Goal: Check status: Check status

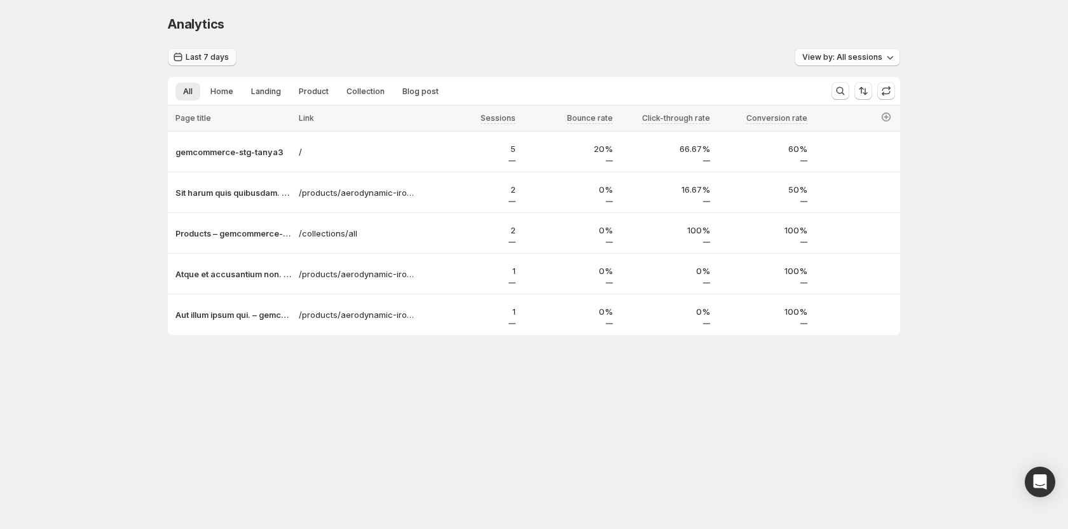
click at [213, 51] on button "Last 7 days" at bounding box center [202, 57] width 69 height 18
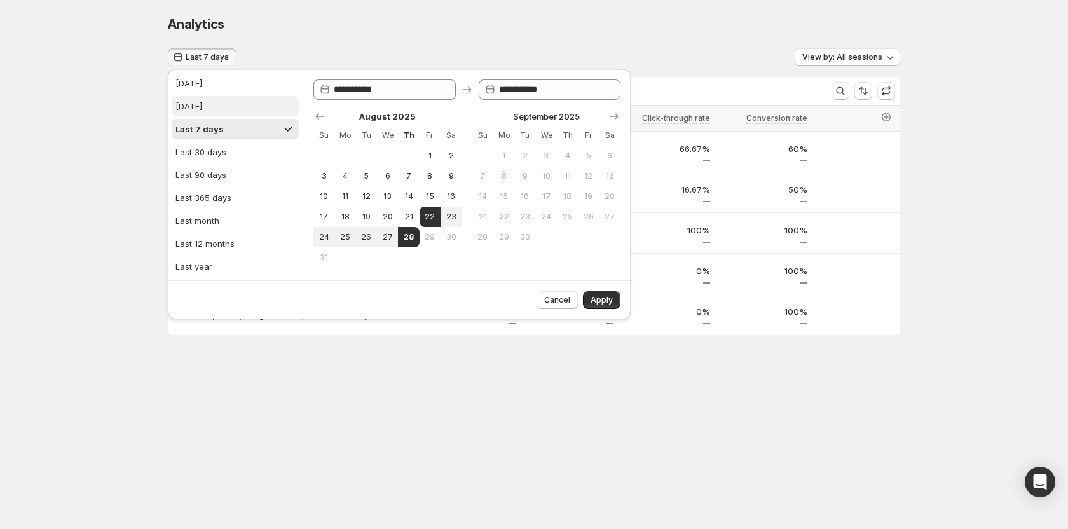
click at [225, 107] on button "[DATE]" at bounding box center [235, 106] width 127 height 20
type input "**********"
click at [602, 304] on span "Apply" at bounding box center [602, 300] width 22 height 10
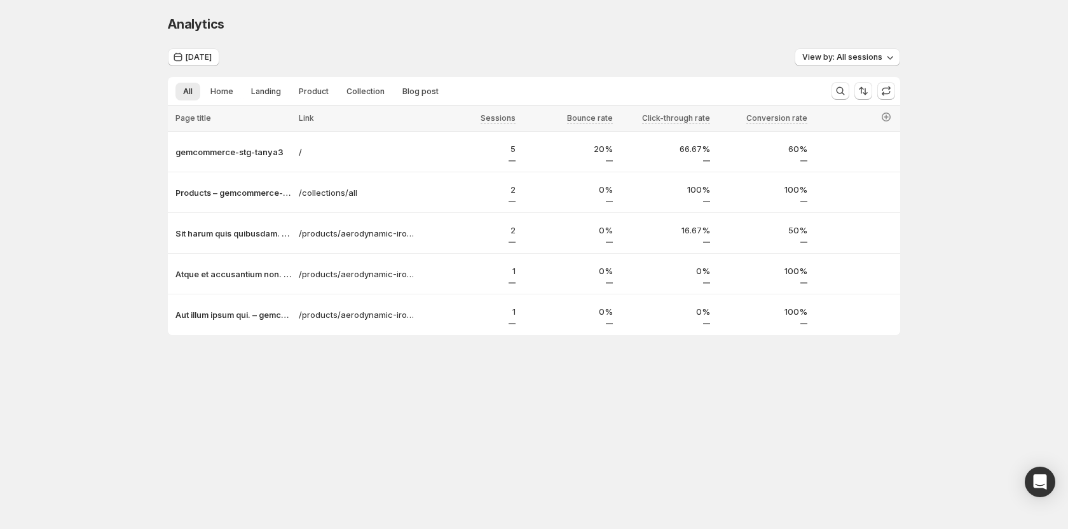
click at [383, 49] on div "Yesterday View by: All sessions" at bounding box center [534, 57] width 733 height 18
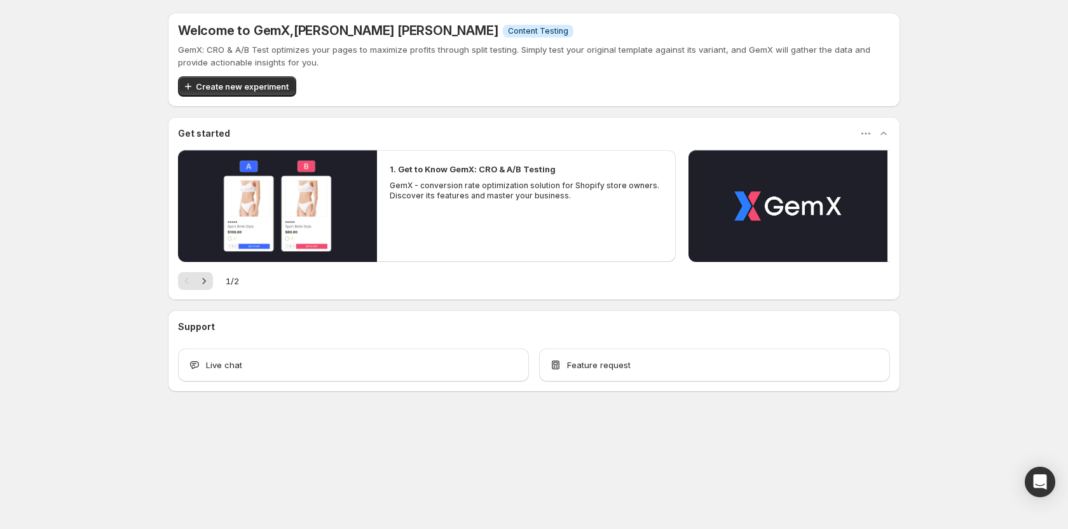
click at [957, 123] on div "Welcome to GemX , [PERSON_NAME] [PERSON_NAME] Info Content Testing GemX: CRO & …" at bounding box center [534, 230] width 1068 height 460
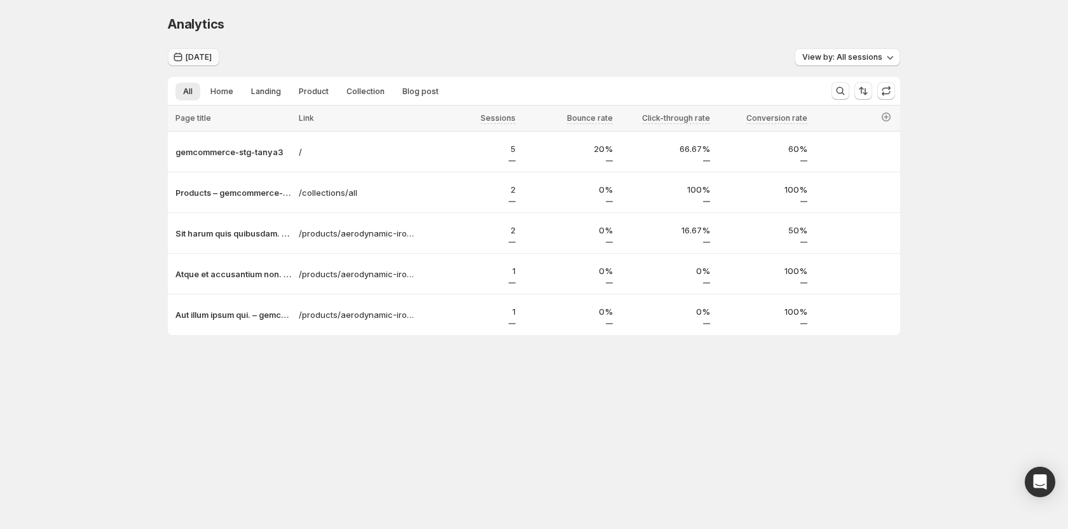
click at [212, 59] on span "[DATE]" at bounding box center [199, 57] width 26 height 10
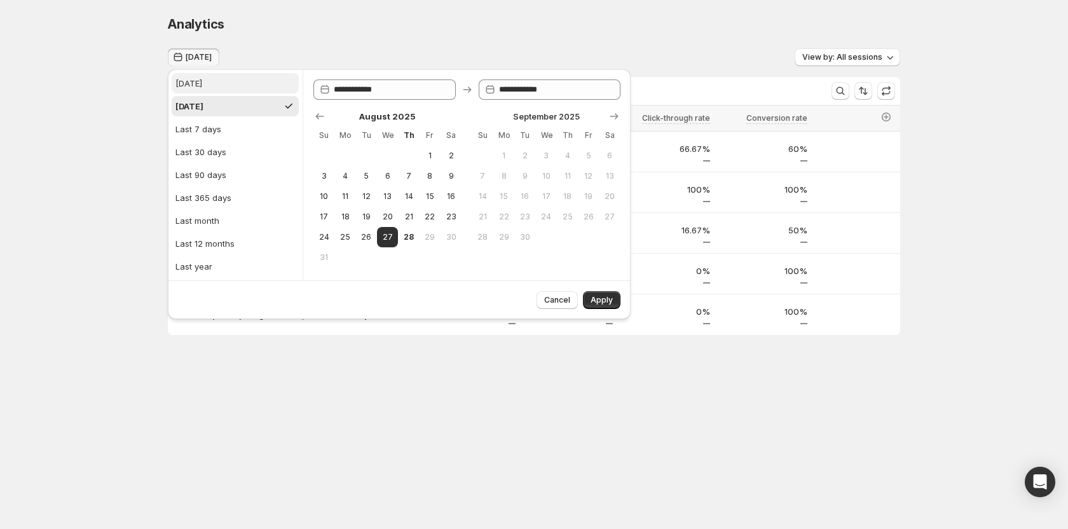
click at [206, 83] on button "[DATE]" at bounding box center [235, 83] width 127 height 20
type input "**********"
click at [611, 305] on span "Apply" at bounding box center [602, 300] width 22 height 10
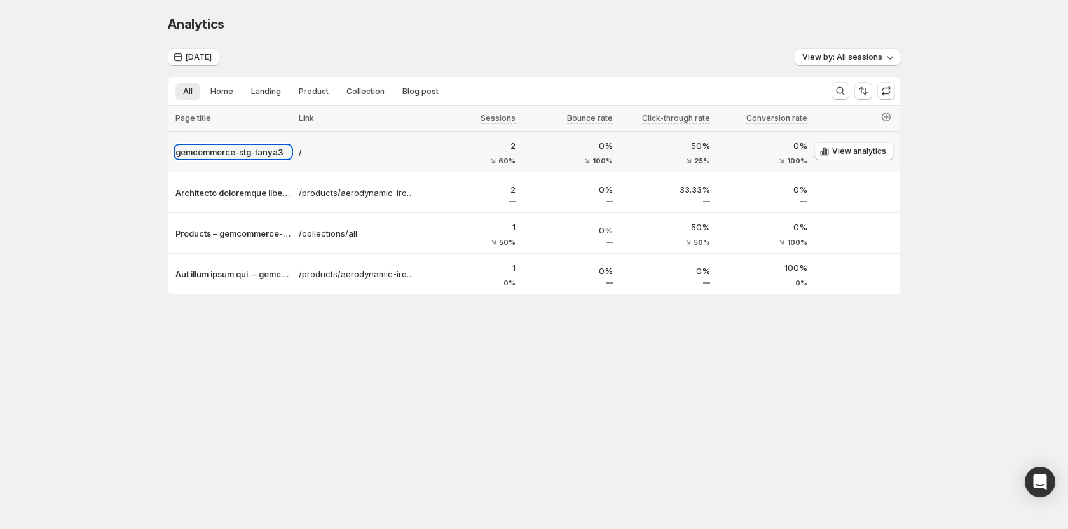
click at [234, 149] on p "gemcommerce-stg-tanya3" at bounding box center [234, 152] width 116 height 13
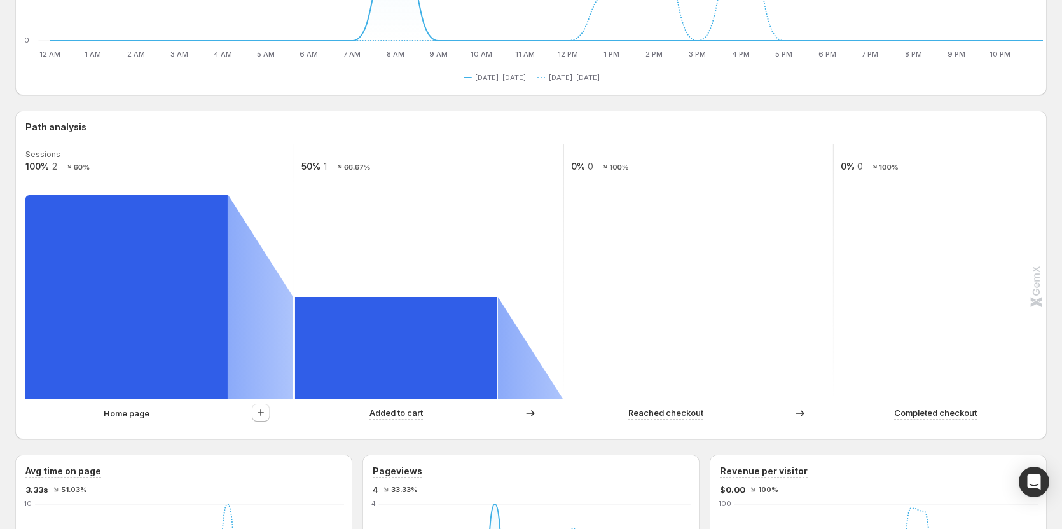
scroll to position [254, 0]
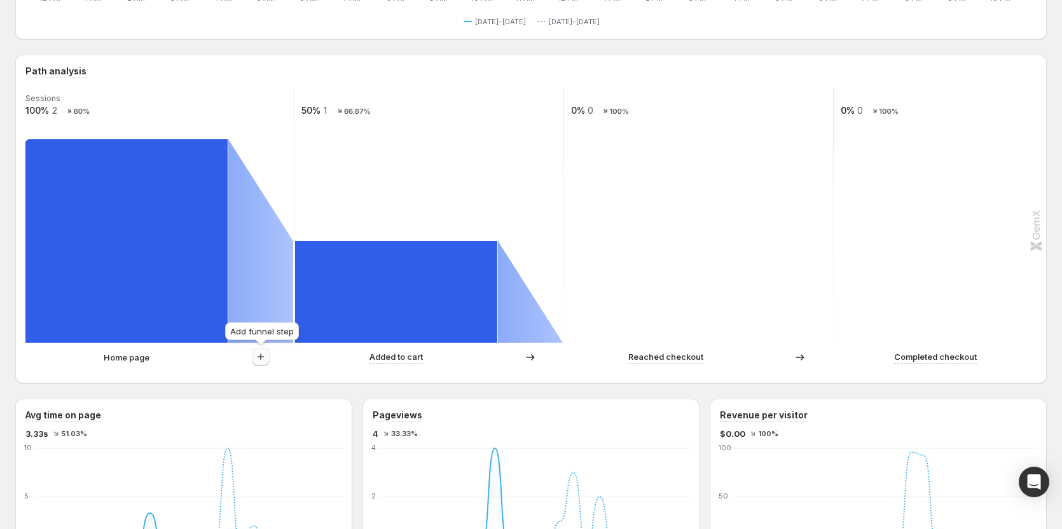
click at [254, 357] on icon "button" at bounding box center [260, 356] width 13 height 13
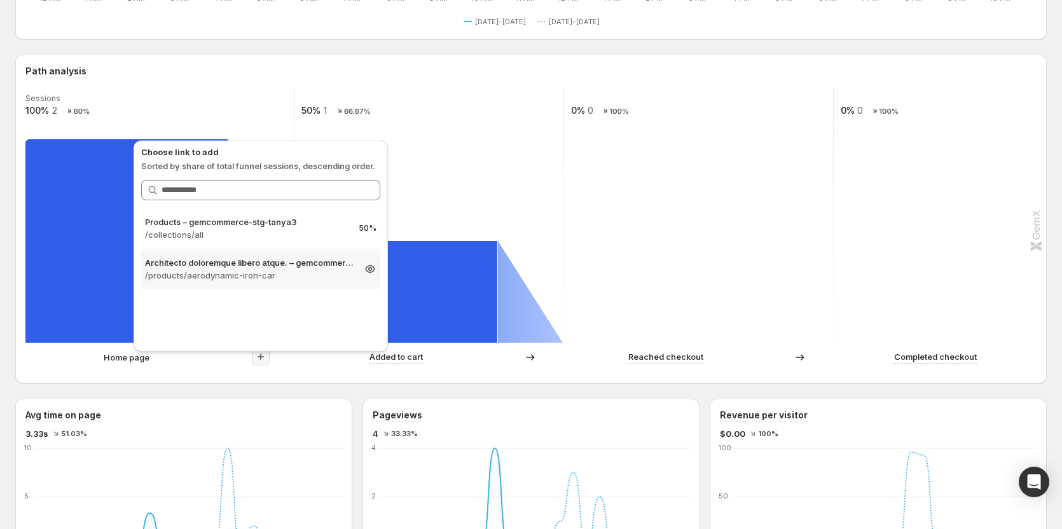
click at [289, 272] on p "/products/aerodynamic-iron-car" at bounding box center [249, 275] width 209 height 13
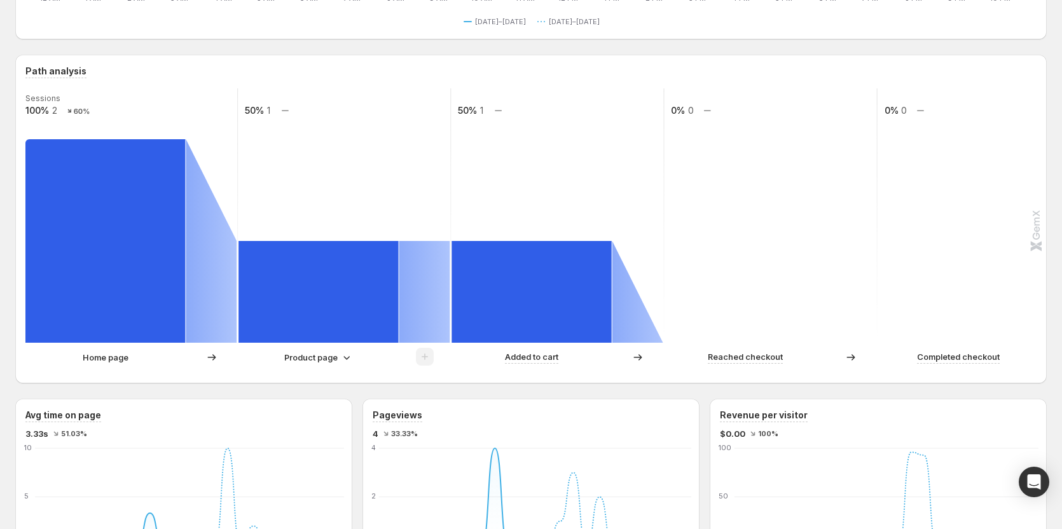
click at [343, 354] on icon at bounding box center [346, 357] width 13 height 13
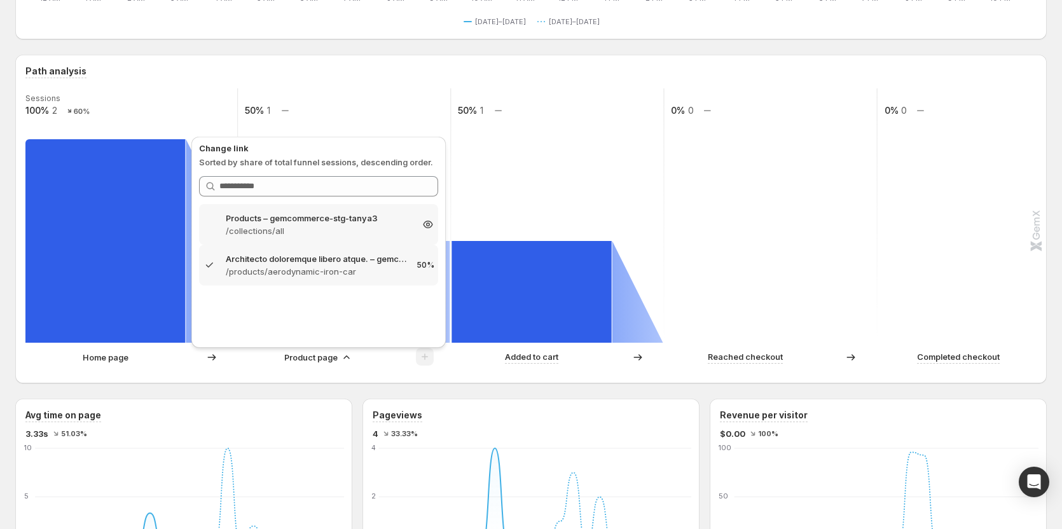
click at [326, 232] on p "/collections/all" at bounding box center [319, 231] width 186 height 13
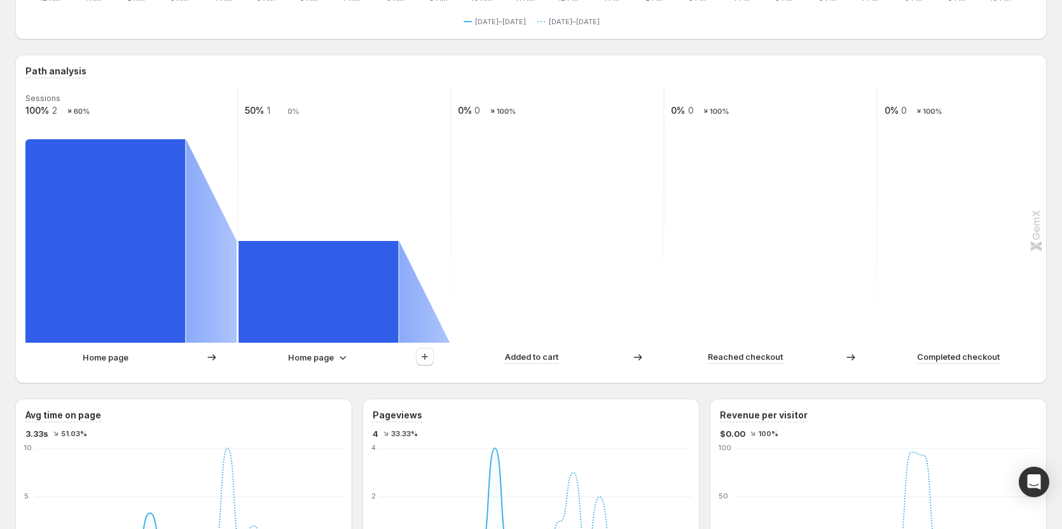
click at [325, 361] on p "Home page" at bounding box center [311, 357] width 46 height 13
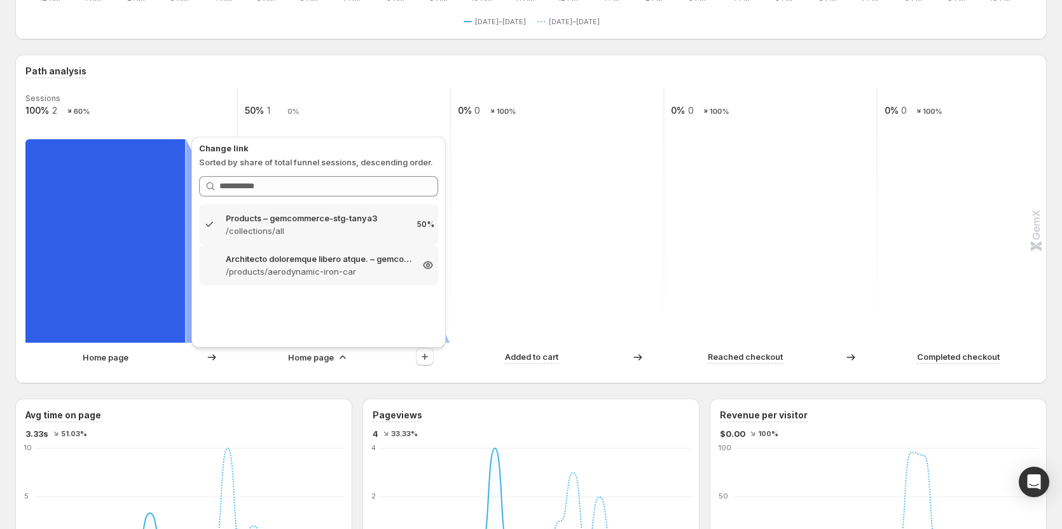
click at [338, 273] on p "/products/aerodynamic-iron-car" at bounding box center [319, 271] width 186 height 13
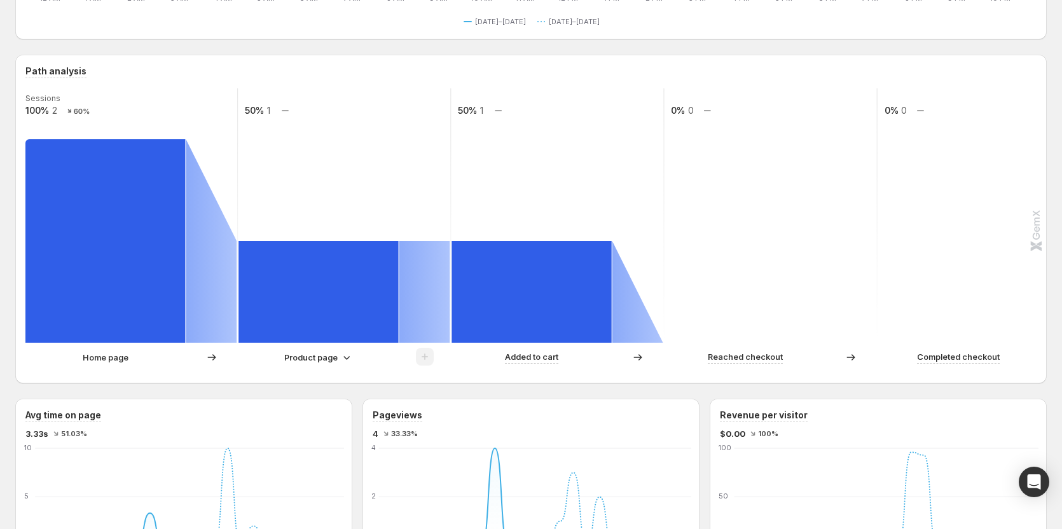
click at [344, 359] on icon at bounding box center [346, 357] width 13 height 13
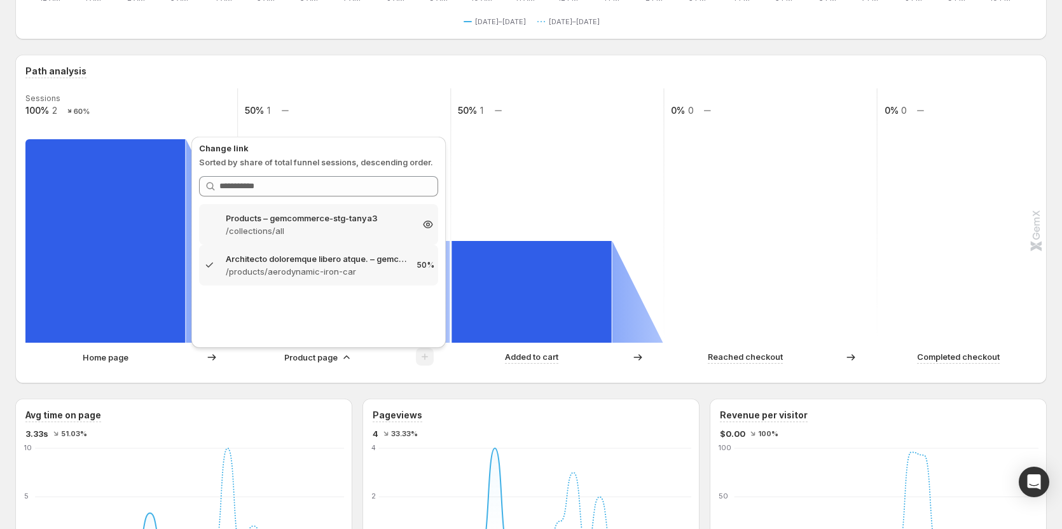
click at [303, 225] on p "/collections/all" at bounding box center [319, 231] width 186 height 13
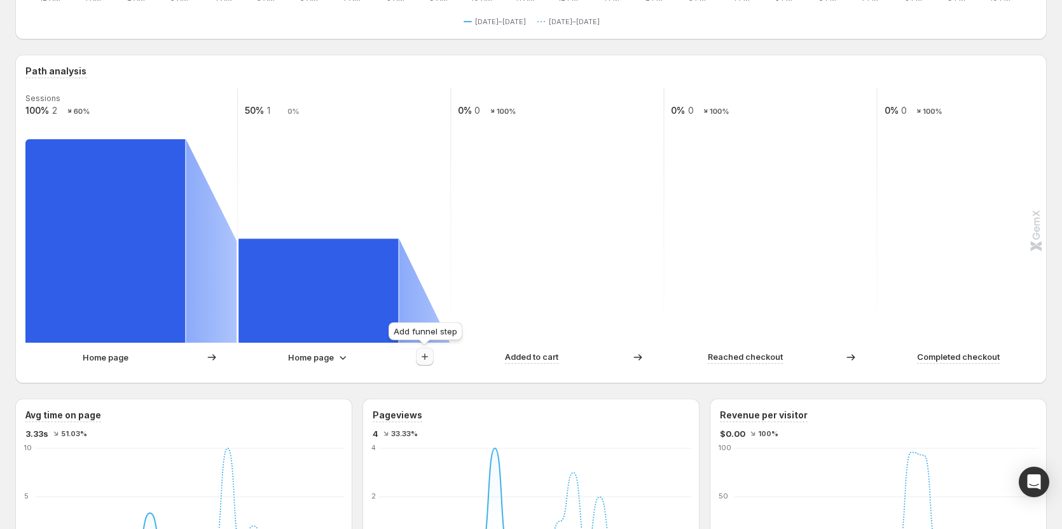
click at [420, 352] on icon "button" at bounding box center [424, 356] width 13 height 13
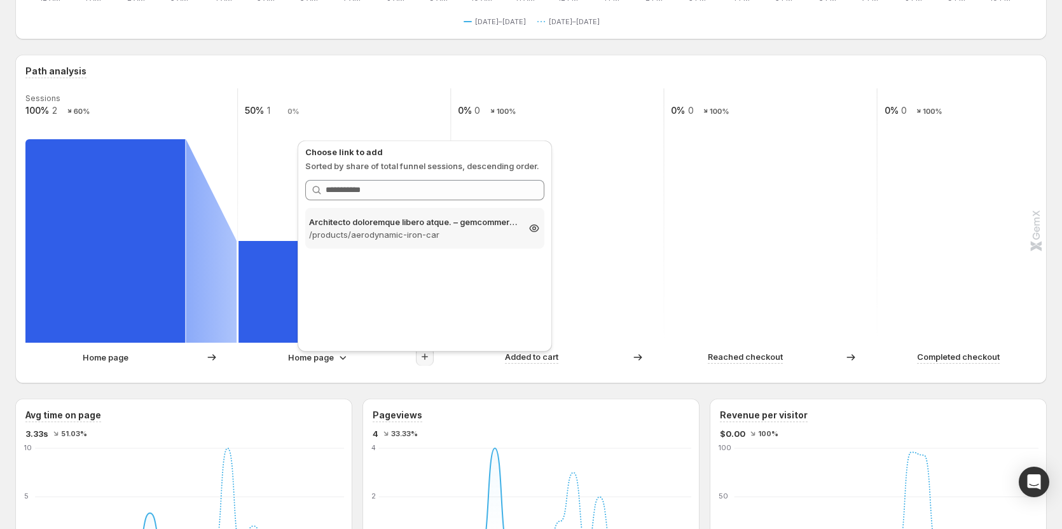
click at [450, 235] on p "/products/aerodynamic-iron-car" at bounding box center [413, 234] width 209 height 13
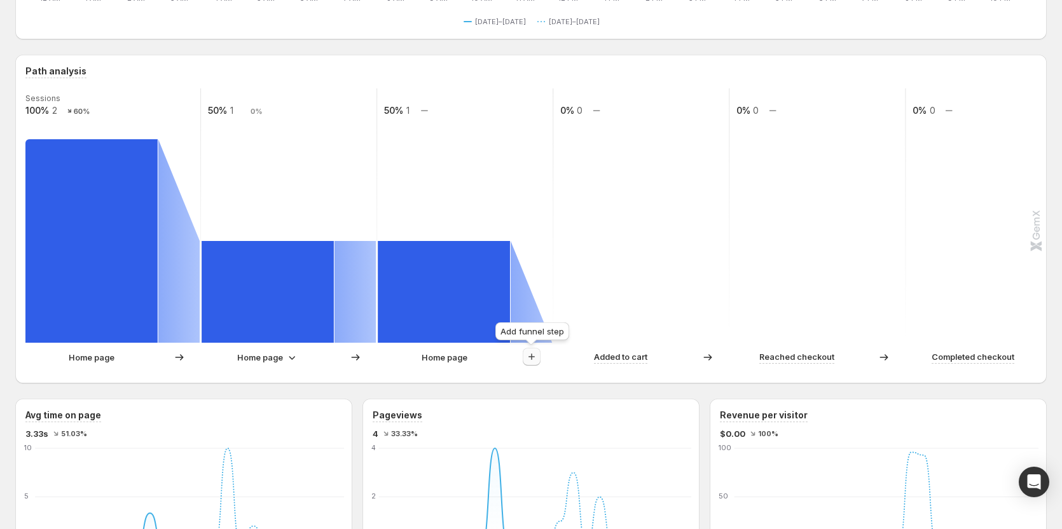
click at [524, 360] on button "button" at bounding box center [532, 357] width 18 height 18
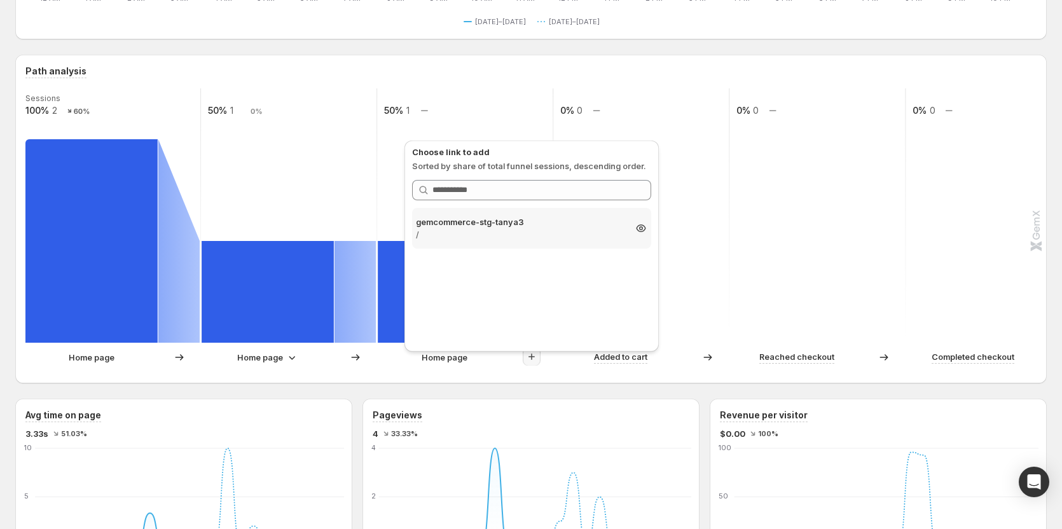
click at [541, 221] on p "gemcommerce-stg-tanya3" at bounding box center [520, 222] width 209 height 13
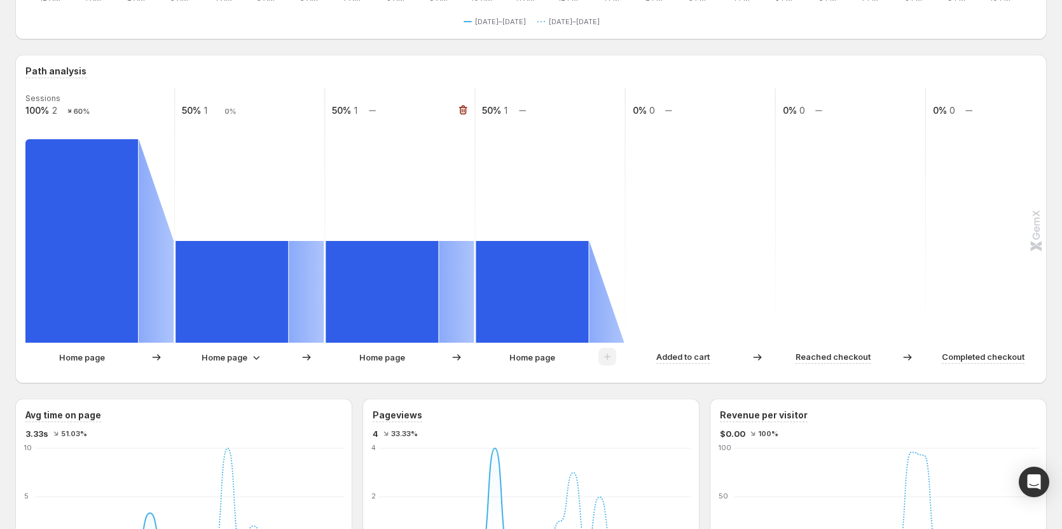
scroll to position [127, 0]
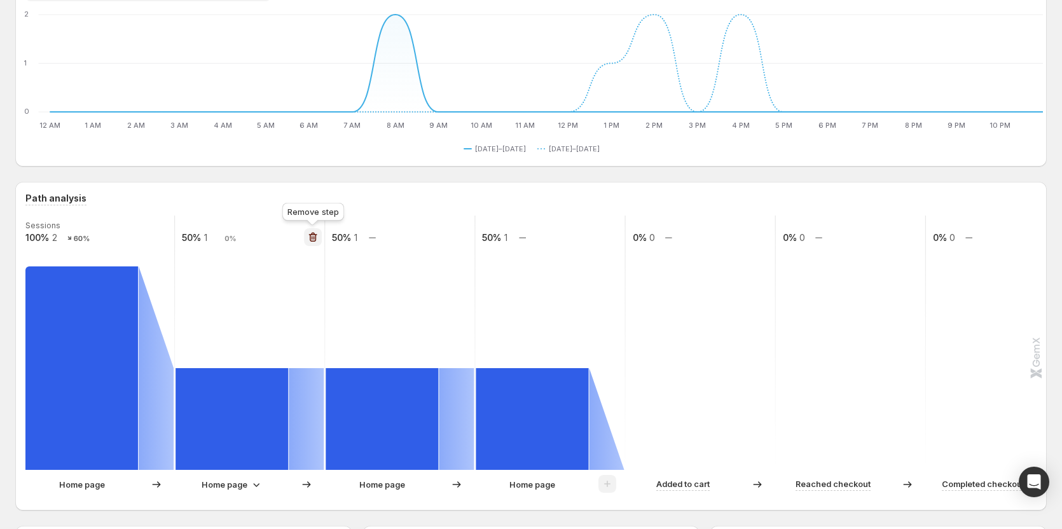
click at [309, 237] on icon "button" at bounding box center [313, 237] width 13 height 13
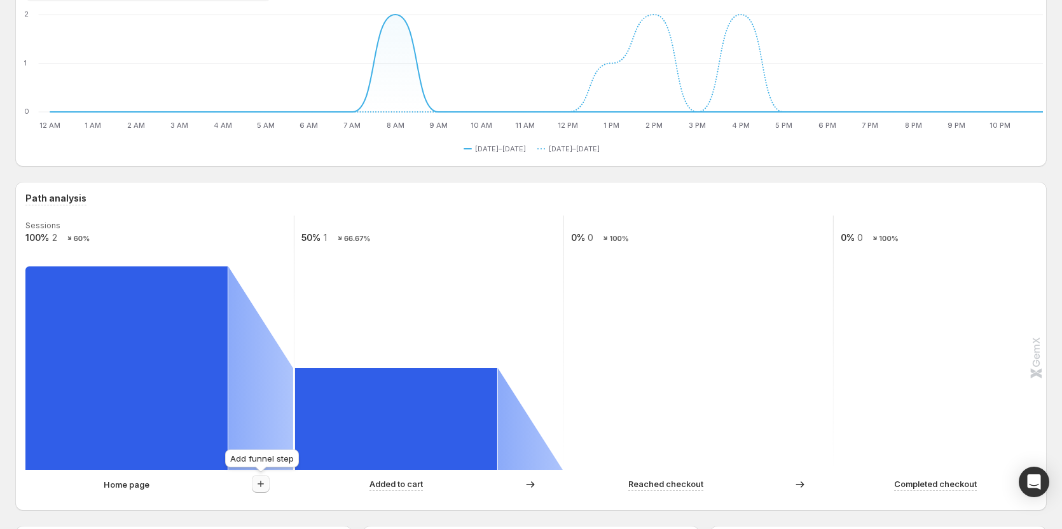
click at [259, 480] on icon "button" at bounding box center [260, 484] width 13 height 13
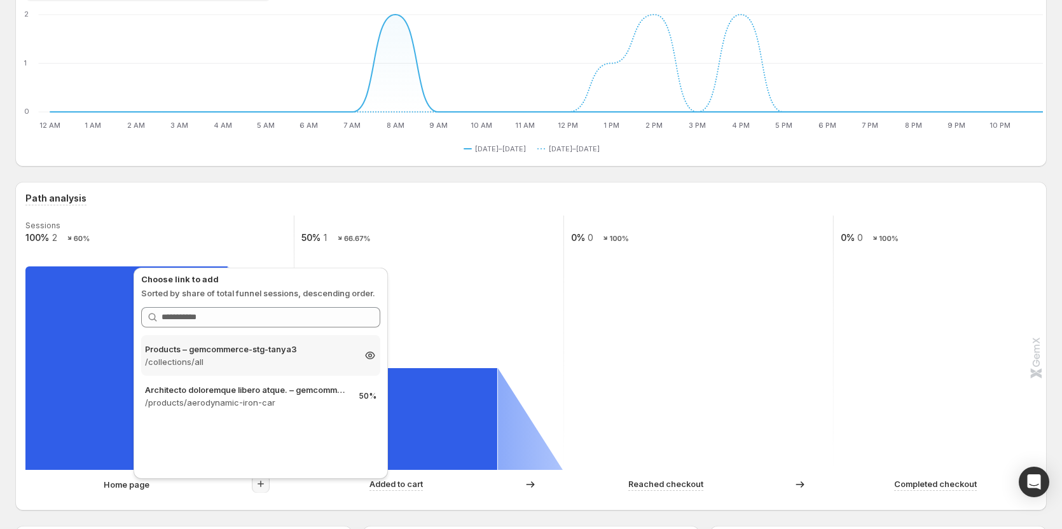
click at [261, 357] on p "/collections/all" at bounding box center [249, 362] width 209 height 13
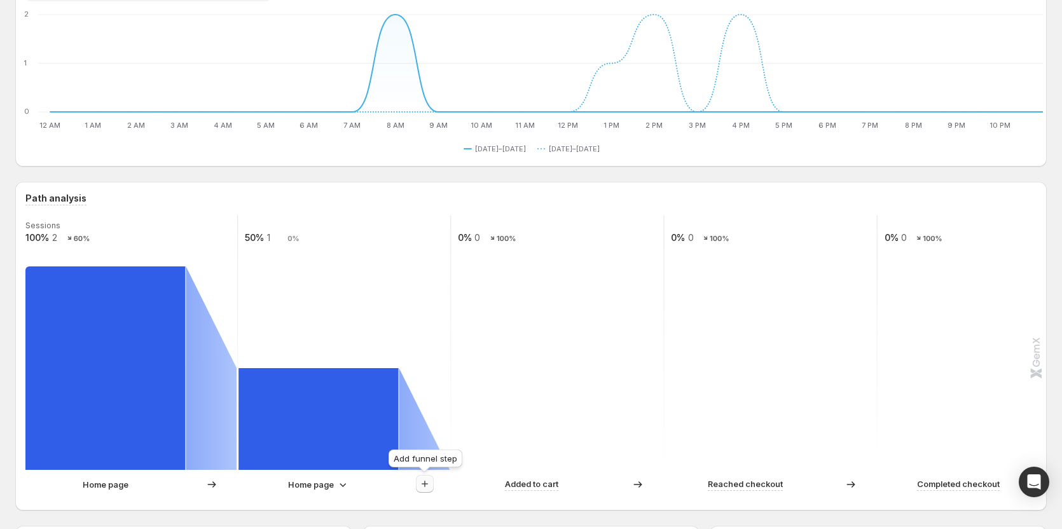
click at [431, 487] on button "button" at bounding box center [425, 484] width 18 height 18
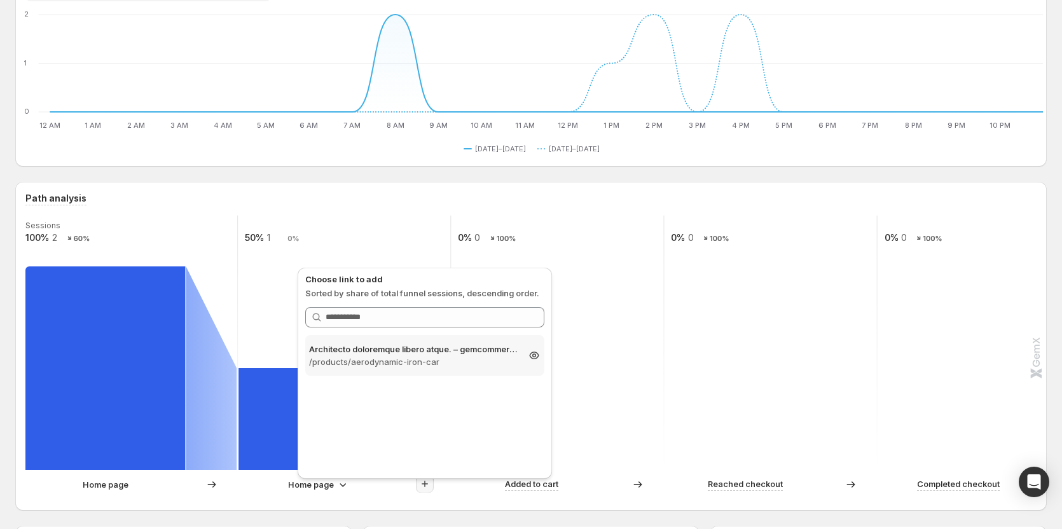
click at [411, 359] on p "/products/aerodynamic-iron-car" at bounding box center [413, 362] width 209 height 13
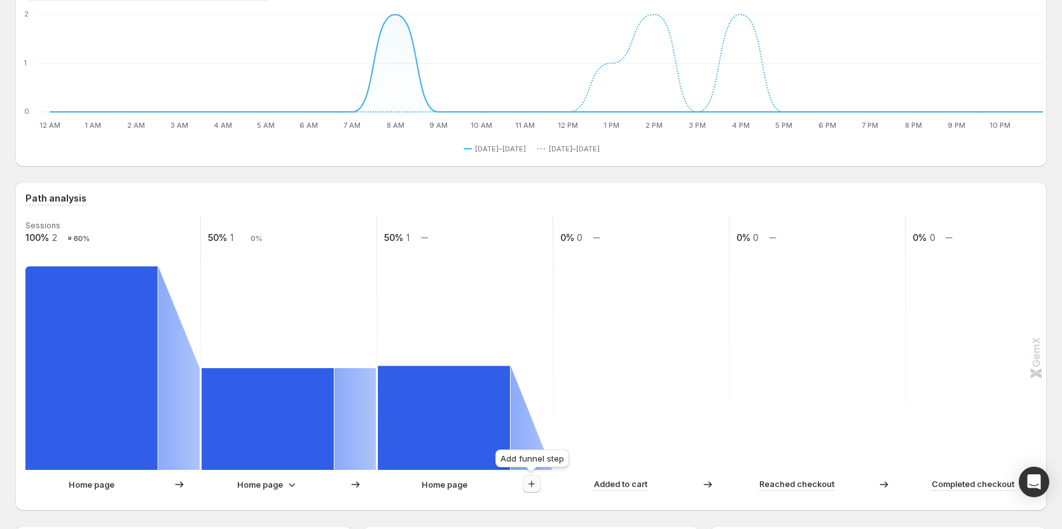
click at [529, 487] on icon "button" at bounding box center [531, 484] width 13 height 13
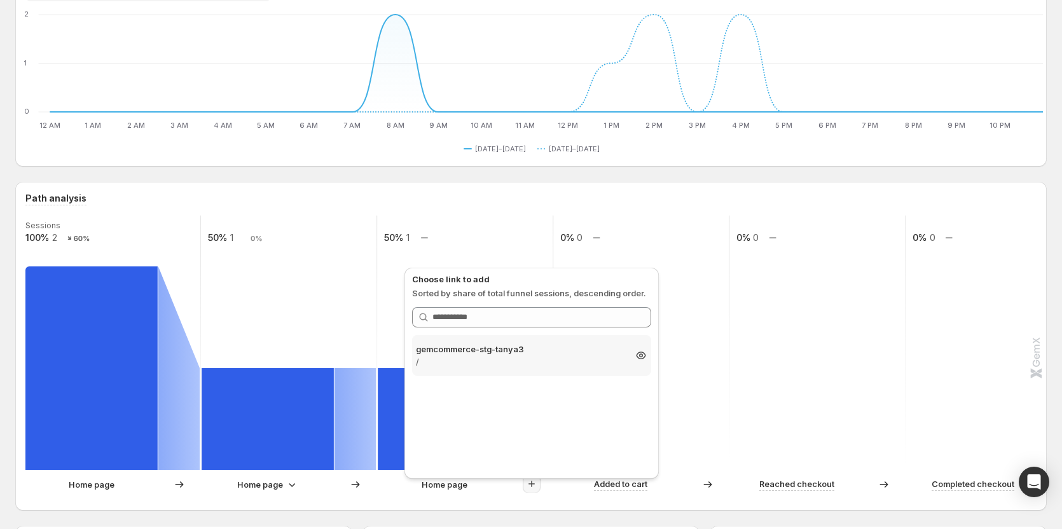
click at [522, 357] on p "/" at bounding box center [520, 362] width 209 height 13
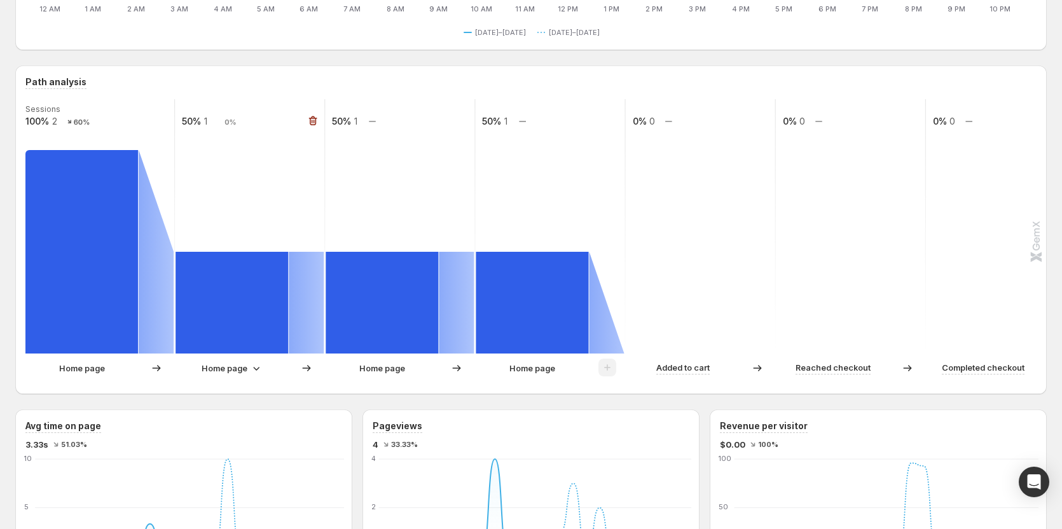
scroll to position [254, 0]
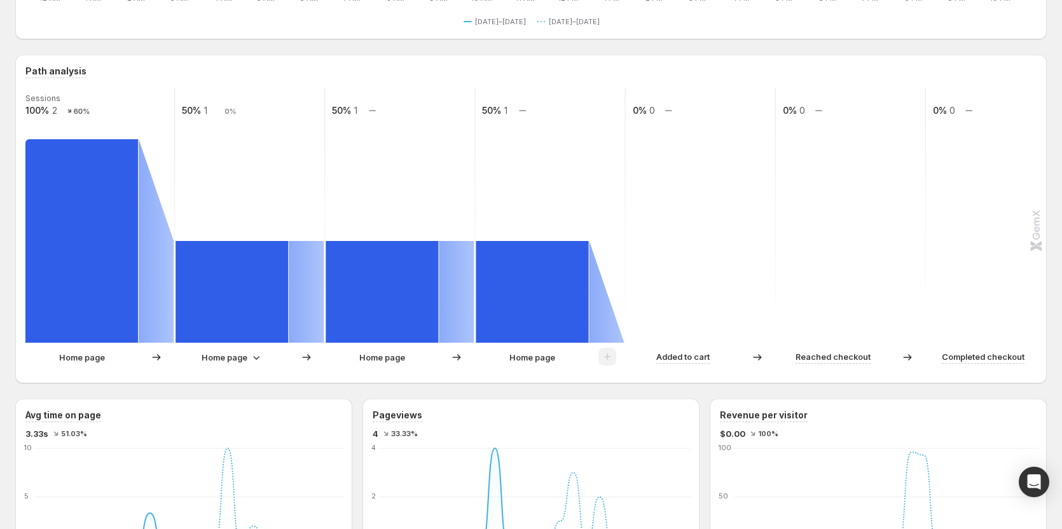
click at [256, 358] on icon at bounding box center [257, 358] width 6 height 4
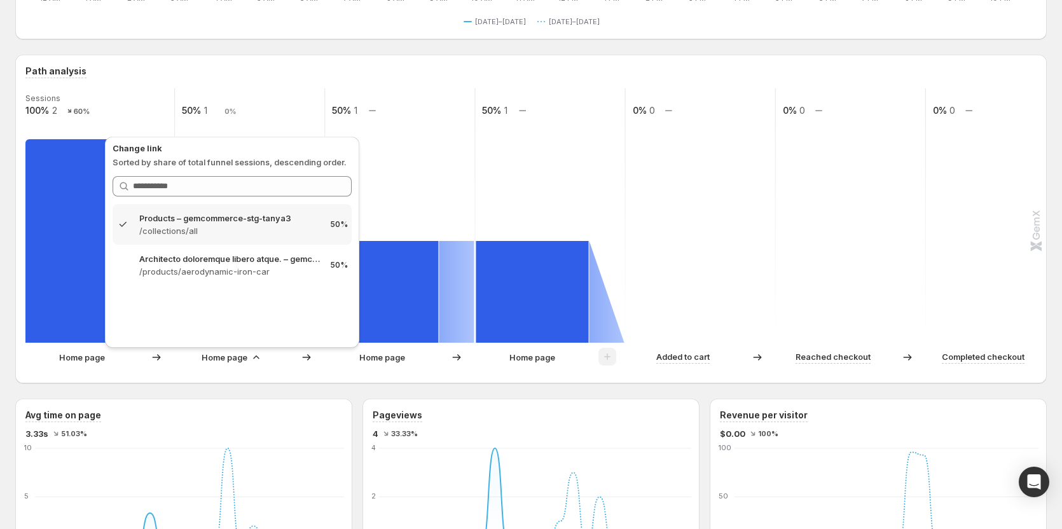
click at [38, 364] on div "Home page" at bounding box center [99, 357] width 149 height 18
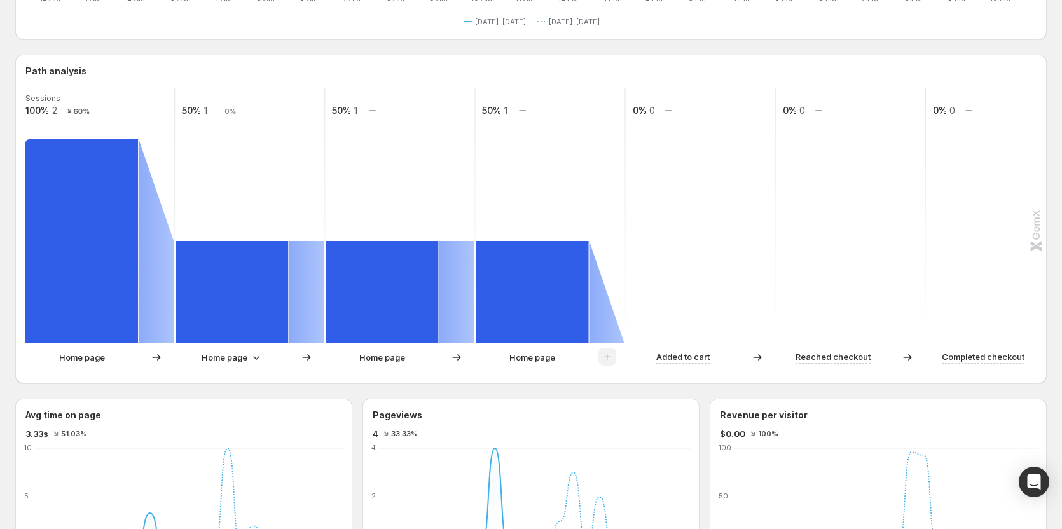
click at [226, 357] on p "Home page" at bounding box center [225, 357] width 46 height 13
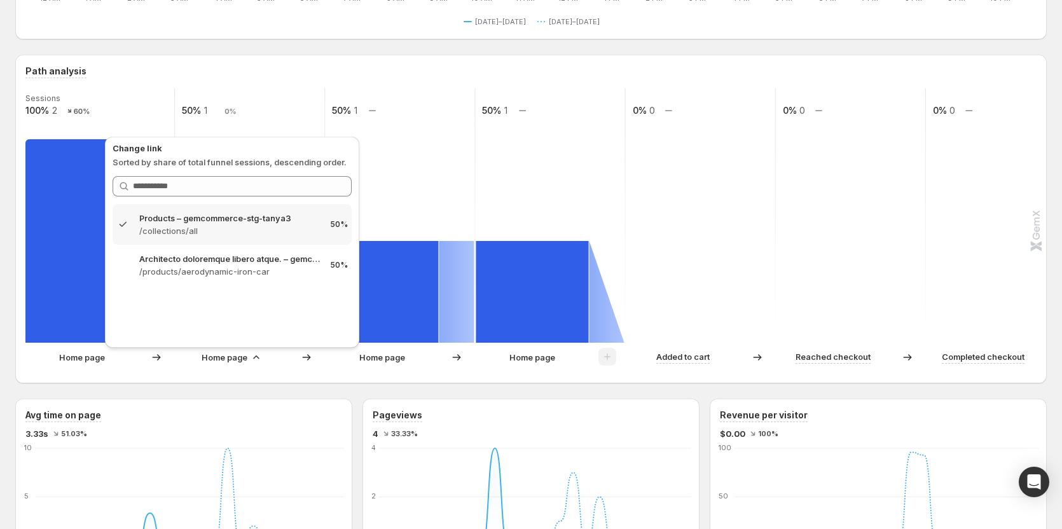
click at [356, 355] on div "Home page" at bounding box center [382, 357] width 113 height 13
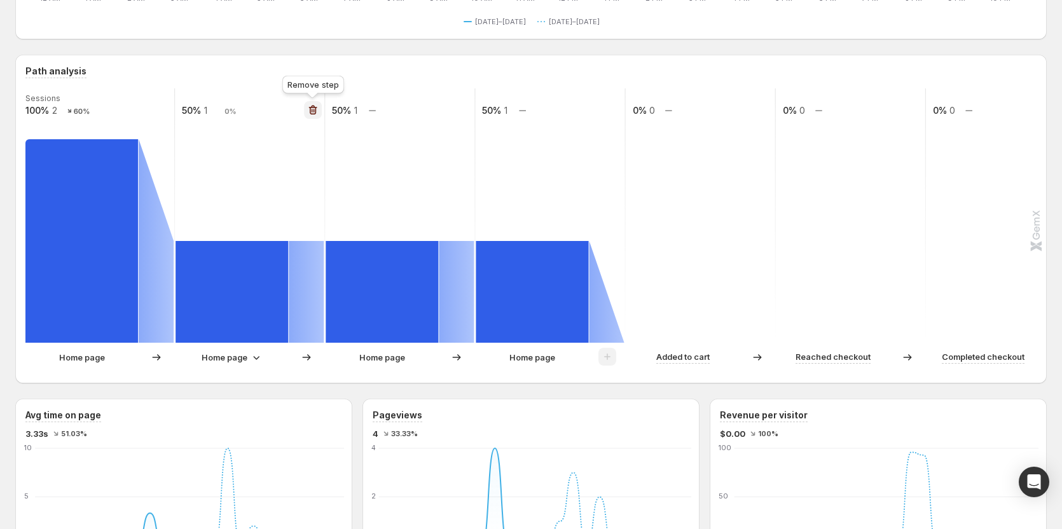
click at [312, 106] on icon "button" at bounding box center [313, 111] width 8 height 10
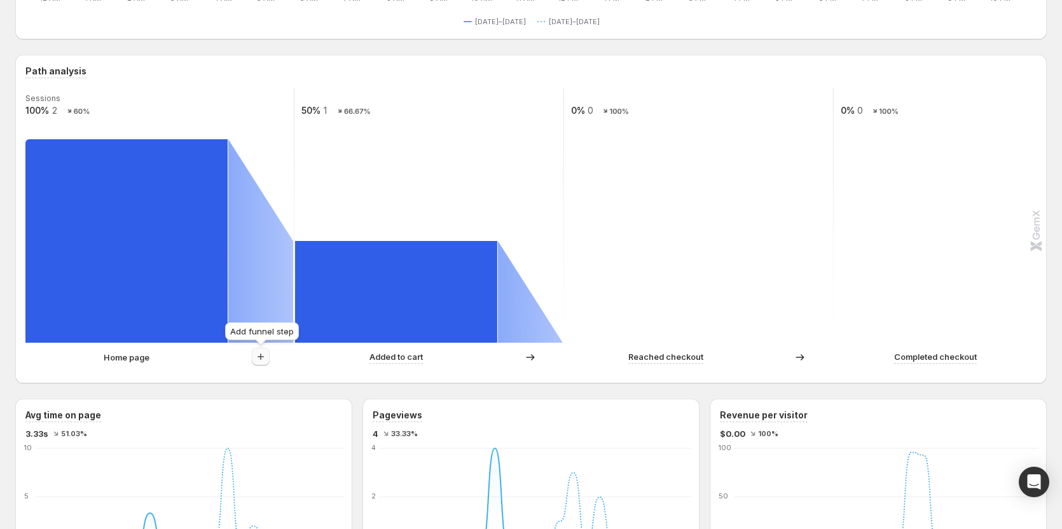
click at [256, 359] on icon "button" at bounding box center [260, 356] width 13 height 13
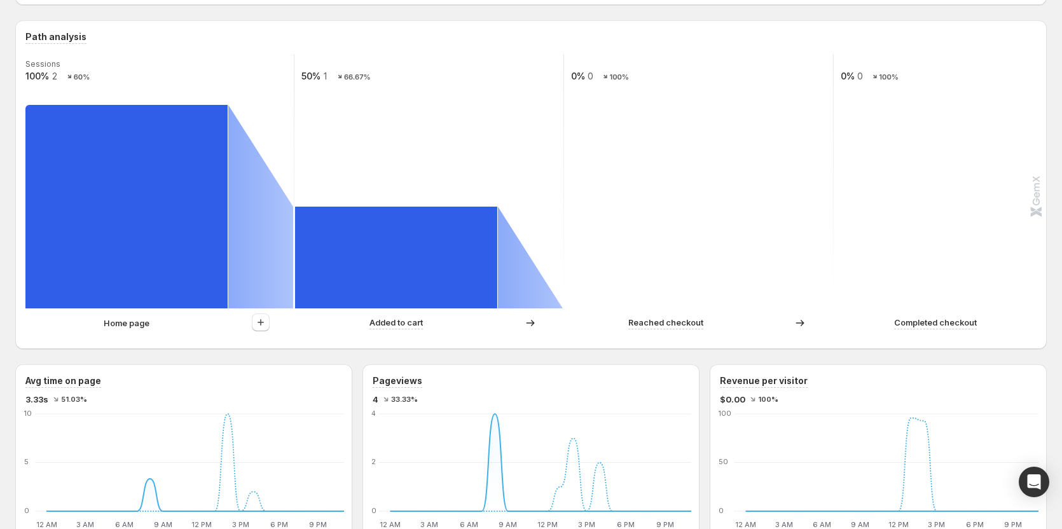
scroll to position [382, 0]
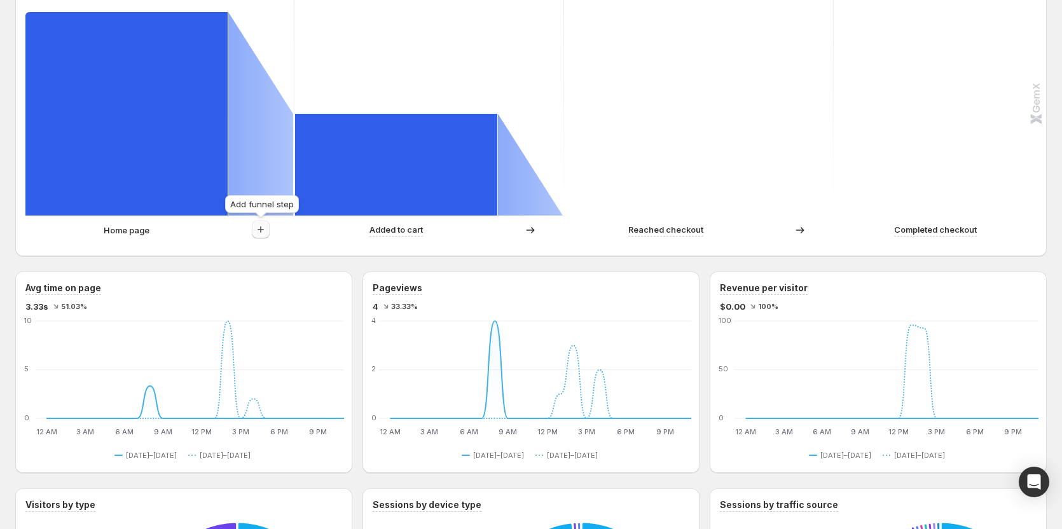
click at [262, 228] on icon "button" at bounding box center [260, 229] width 13 height 13
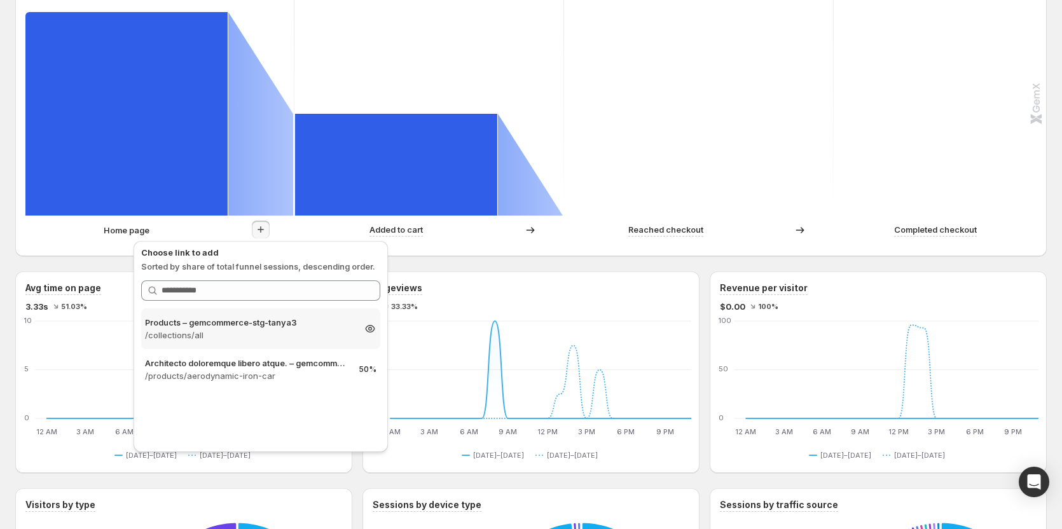
click at [225, 333] on p "/collections/all" at bounding box center [249, 335] width 209 height 13
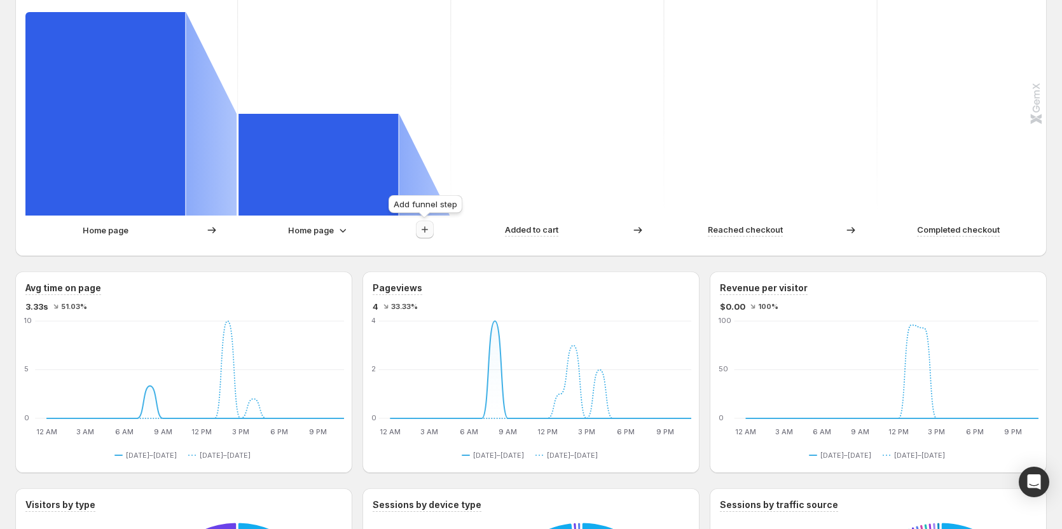
click at [424, 228] on icon "button" at bounding box center [424, 229] width 13 height 13
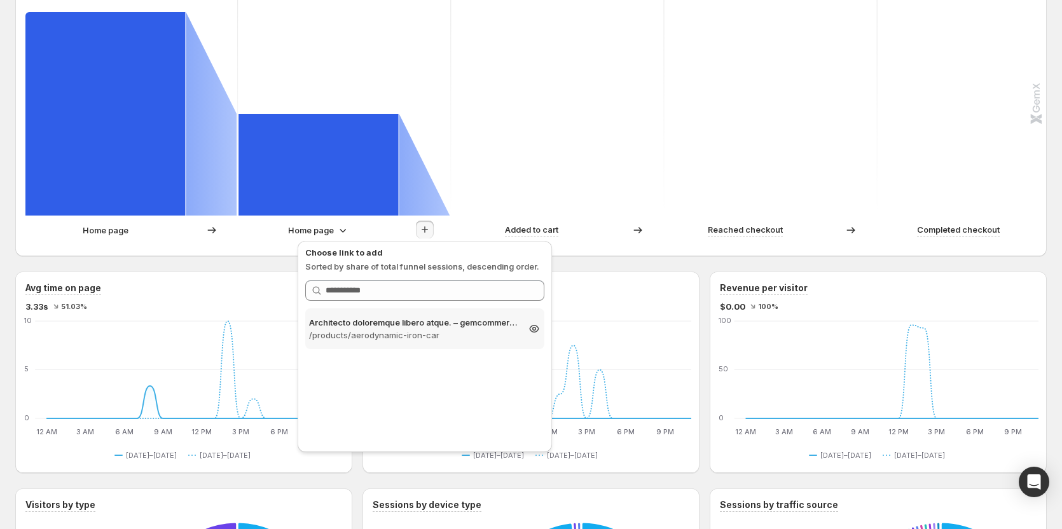
click at [378, 335] on p "/products/aerodynamic-iron-car" at bounding box center [413, 335] width 209 height 13
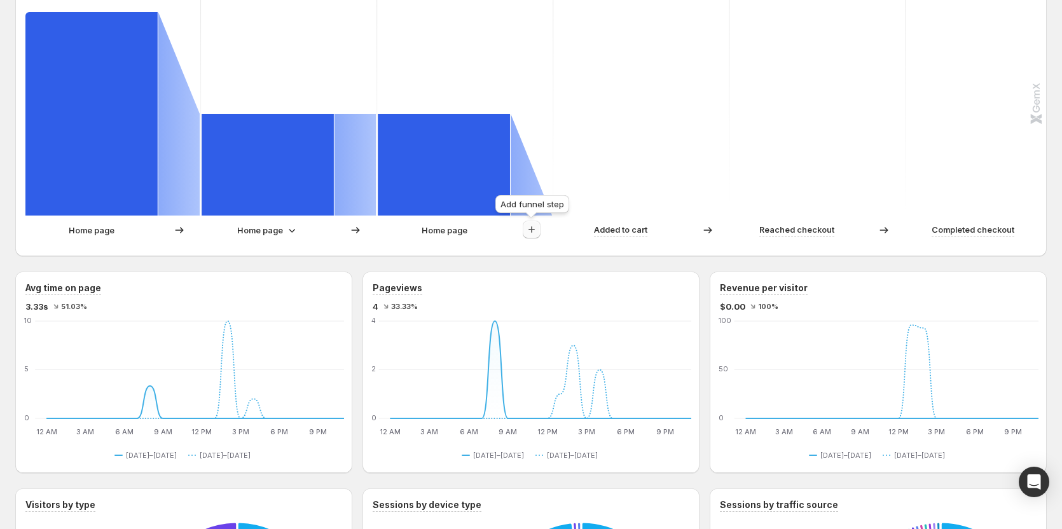
click at [531, 227] on icon "button" at bounding box center [531, 229] width 13 height 13
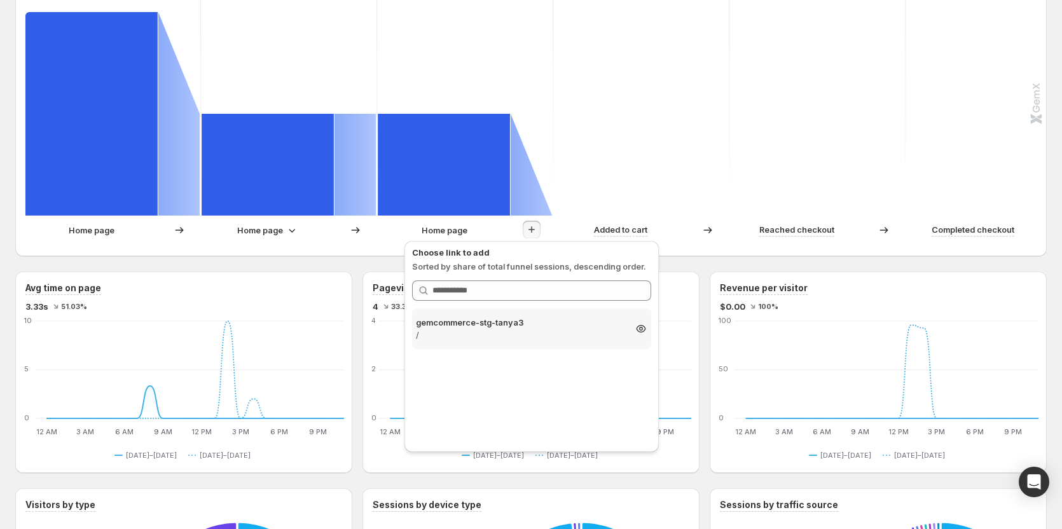
click at [487, 326] on p "gemcommerce-stg-tanya3" at bounding box center [520, 322] width 209 height 13
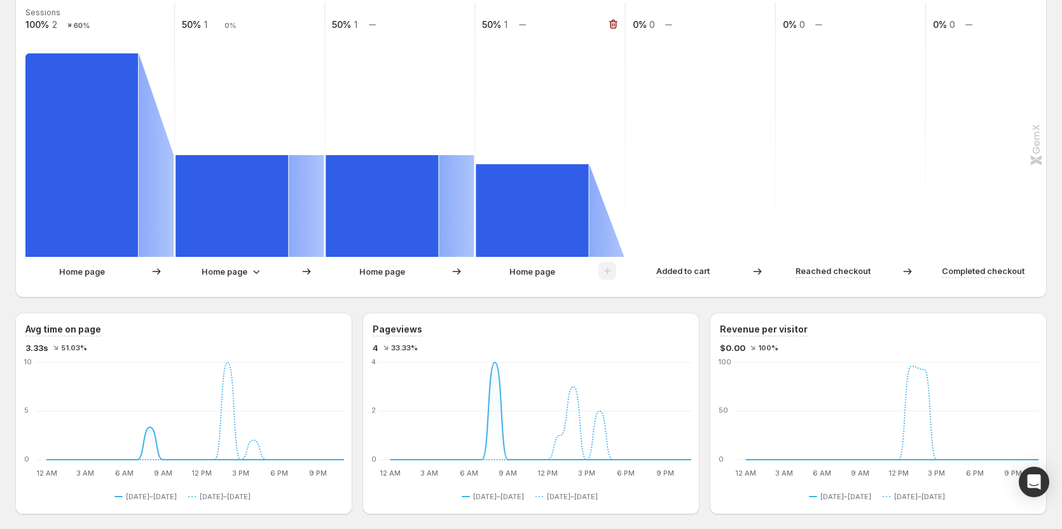
scroll to position [318, 0]
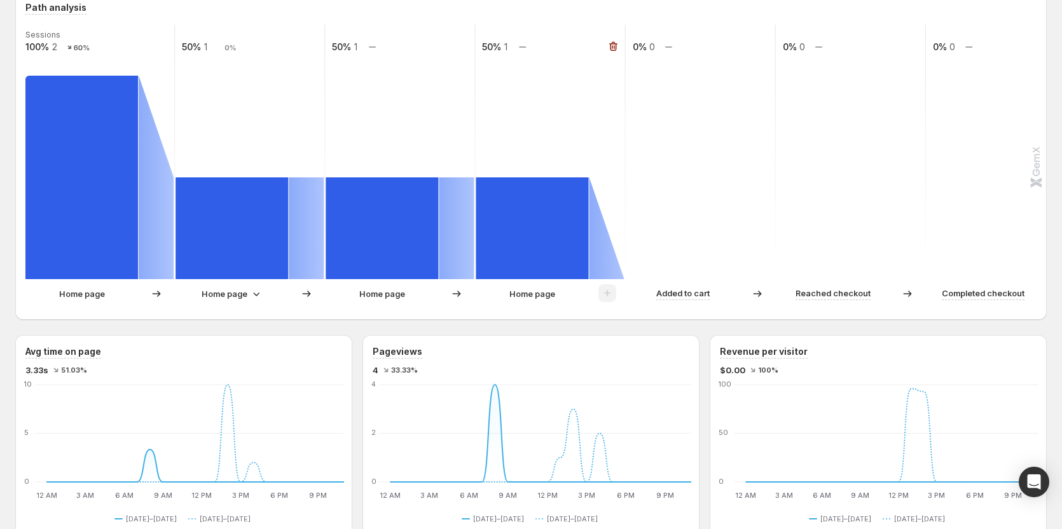
click at [522, 245] on rect at bounding box center [532, 228] width 113 height 102
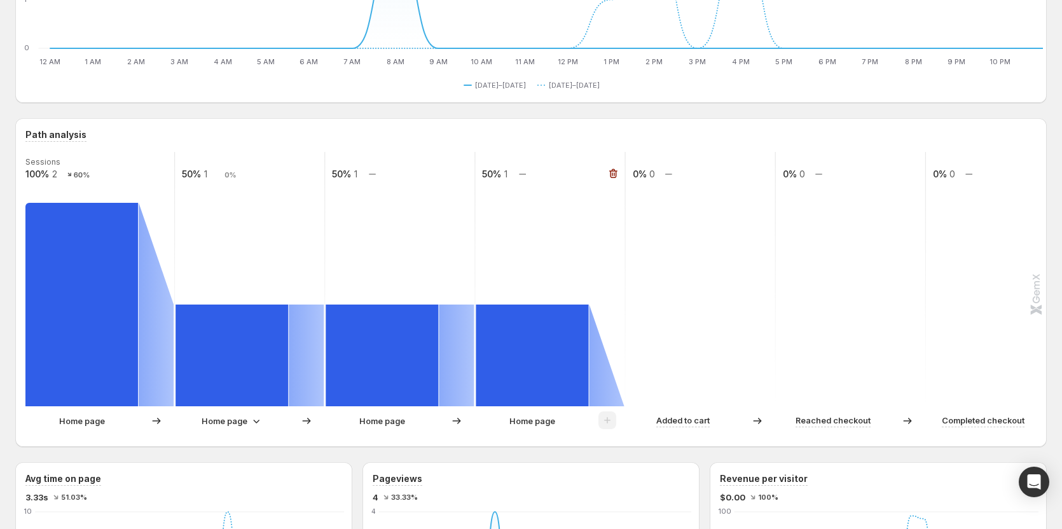
scroll to position [254, 0]
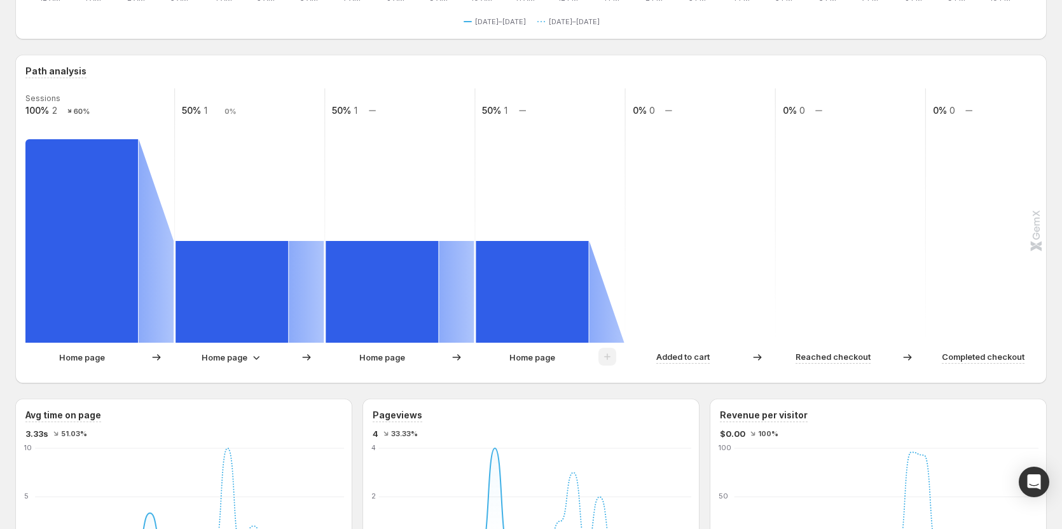
click at [237, 357] on p "Home page" at bounding box center [225, 357] width 46 height 13
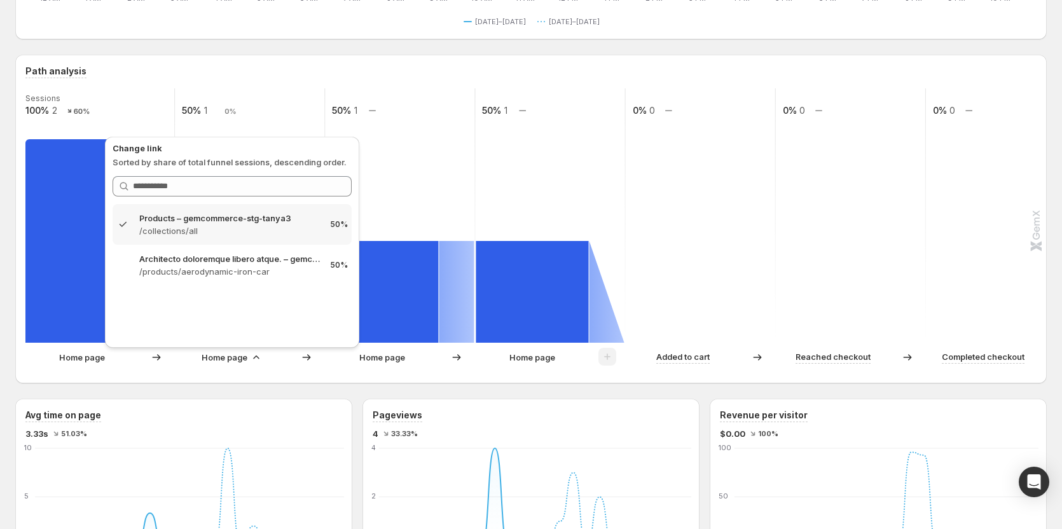
click at [237, 357] on p "Home page" at bounding box center [225, 357] width 46 height 13
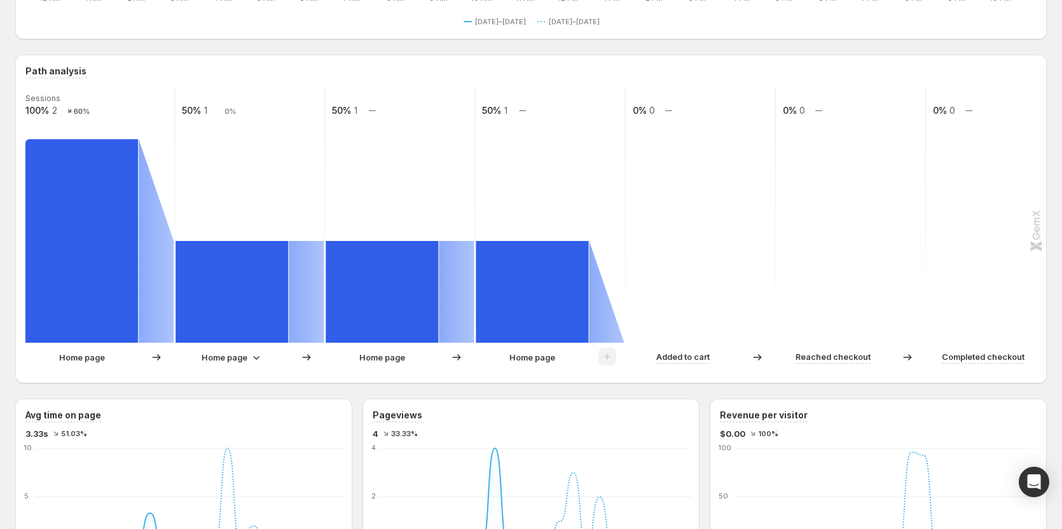
click at [371, 358] on p "Home page" at bounding box center [382, 357] width 46 height 13
